Goal: Transaction & Acquisition: Purchase product/service

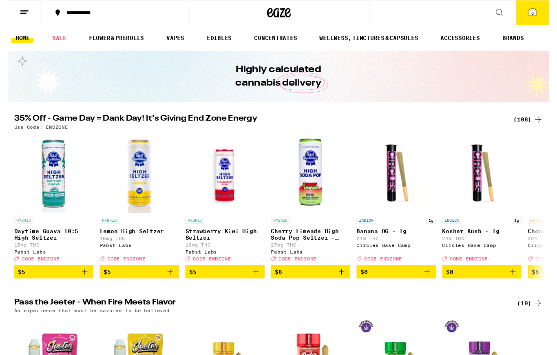
click at [532, 122] on div "(108)" at bounding box center [535, 123] width 30 height 10
